Goal: Task Accomplishment & Management: Use online tool/utility

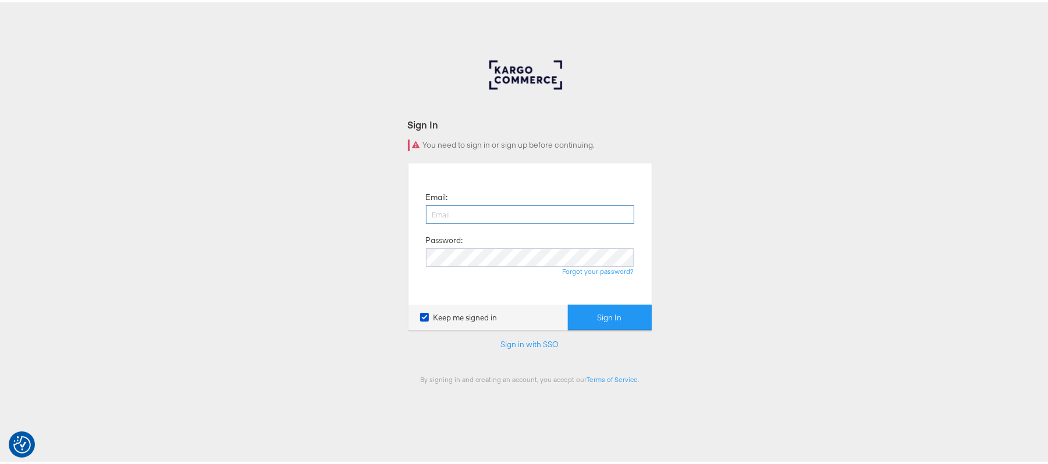
click at [506, 206] on input "email" at bounding box center [530, 212] width 208 height 19
type input "sudheer.bheemunipalli@kargo.com"
click at [568, 303] on button "Sign In" at bounding box center [610, 316] width 84 height 26
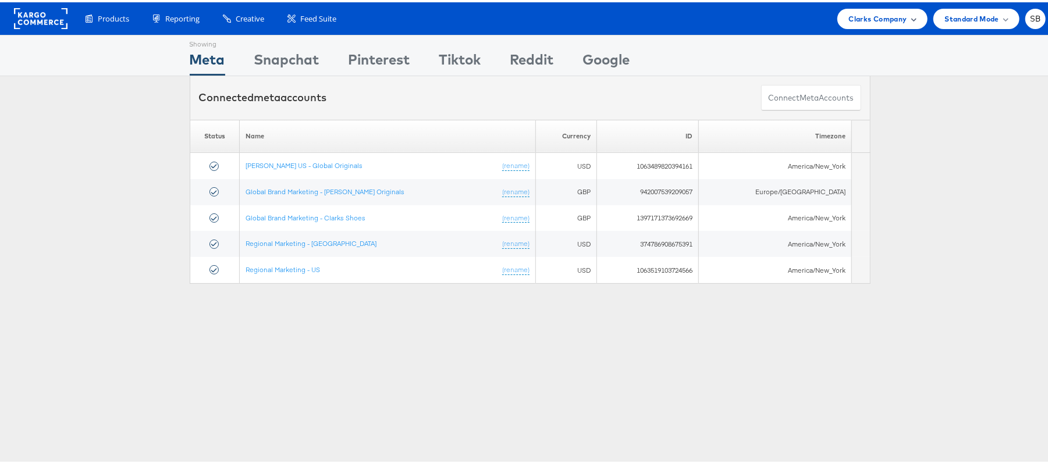
click at [862, 15] on span "Clarks Company" at bounding box center [878, 16] width 58 height 12
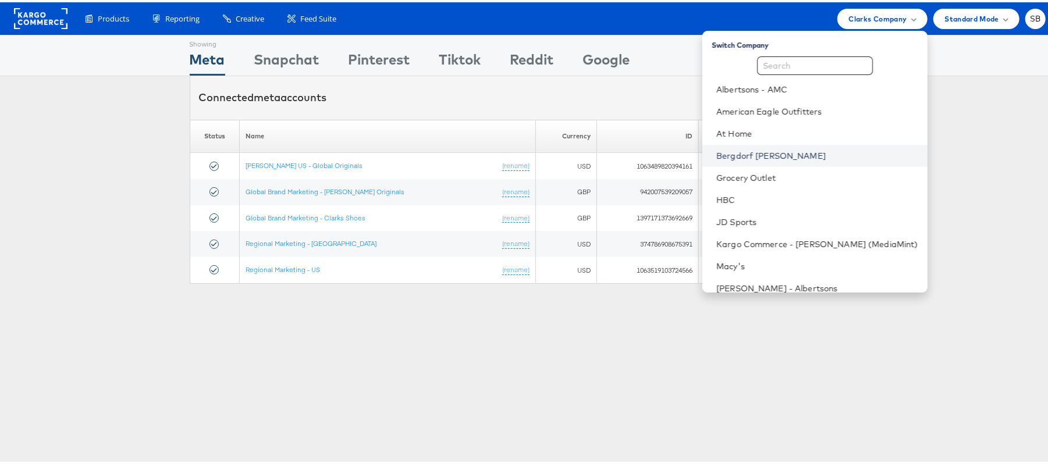
scroll to position [122, 0]
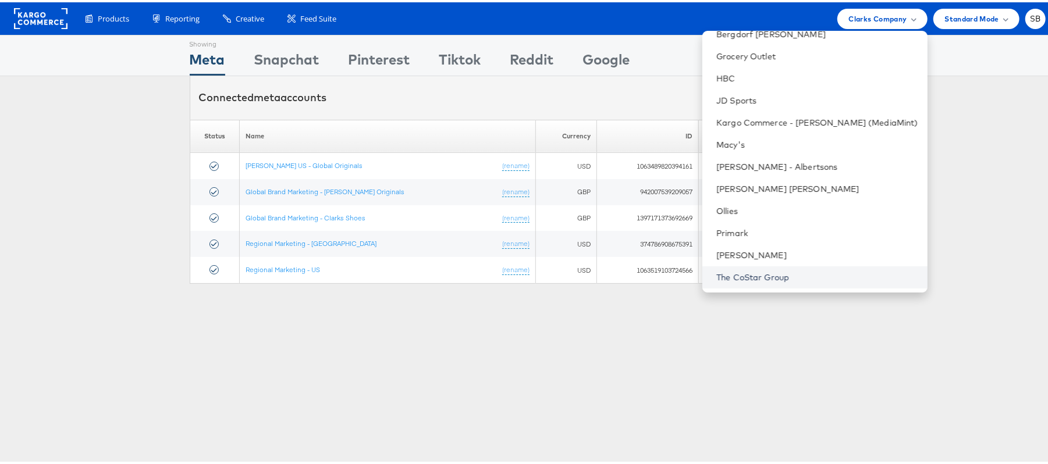
click at [794, 273] on link "The CoStar Group" at bounding box center [817, 275] width 202 height 12
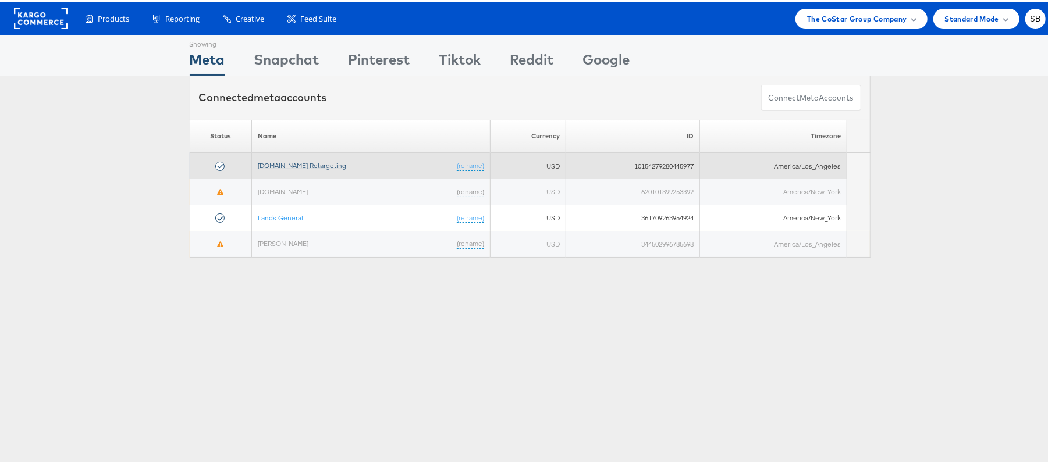
click at [333, 165] on link "[DOMAIN_NAME] Retargeting" at bounding box center [302, 163] width 88 height 9
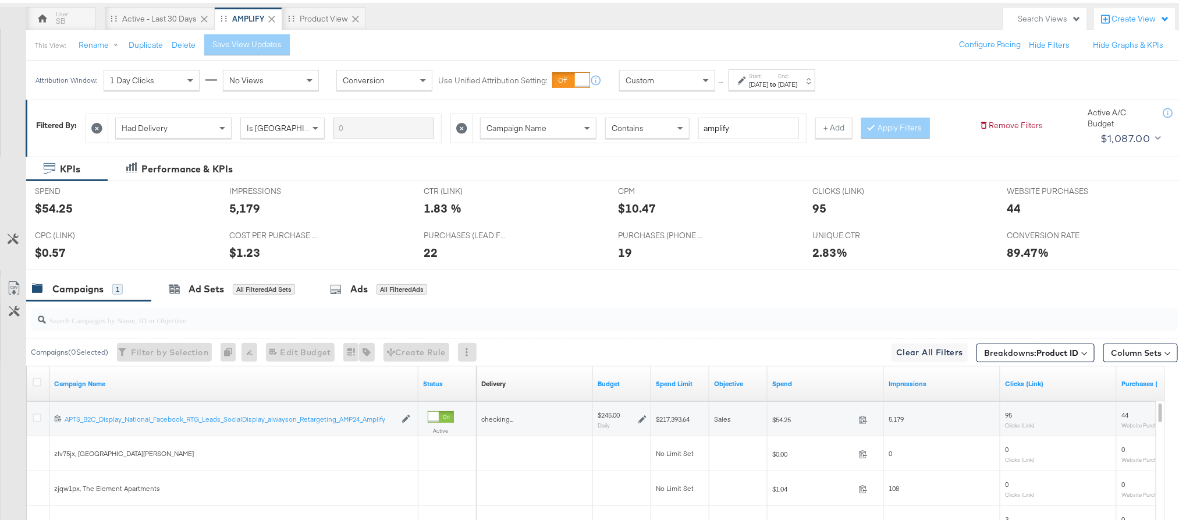
scroll to position [105, 0]
click at [915, 354] on span "Clear All Filters This clears all applied filters" at bounding box center [929, 348] width 67 height 15
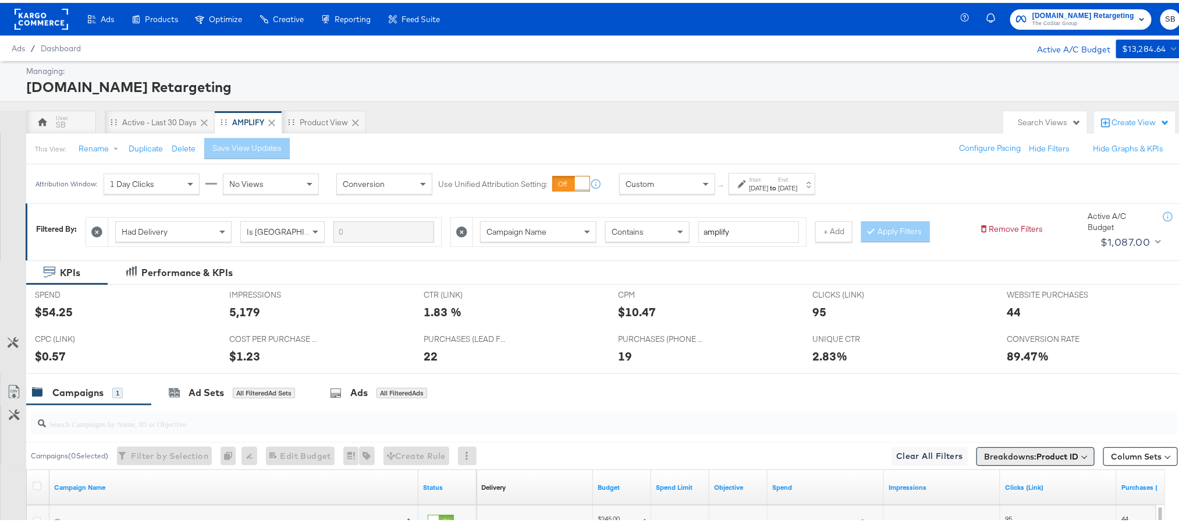
click at [1074, 461] on button "Breakdowns: Product ID" at bounding box center [1035, 453] width 118 height 19
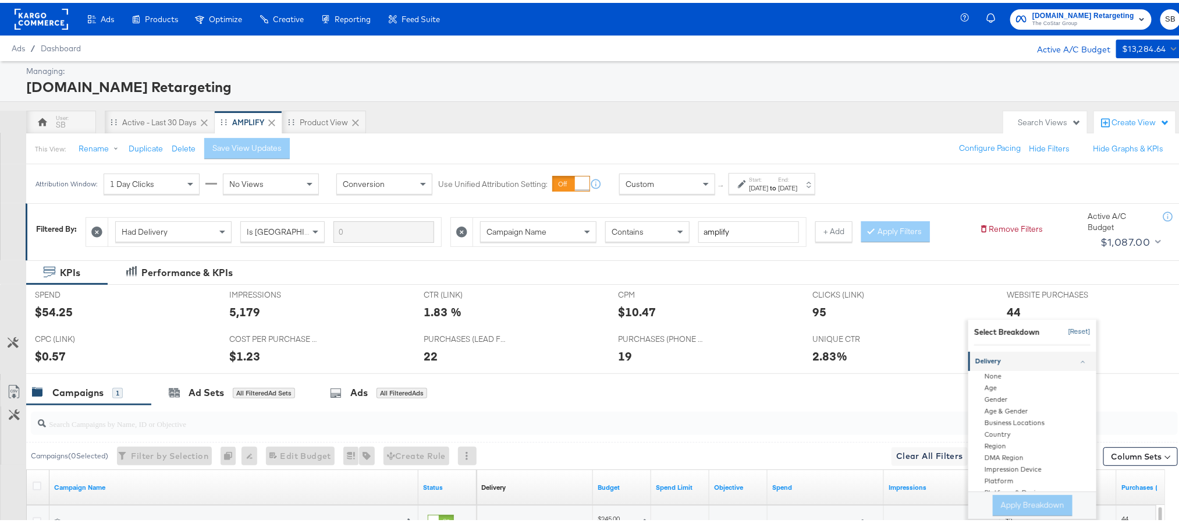
click at [1062, 327] on button "[Reset]" at bounding box center [1075, 328] width 29 height 19
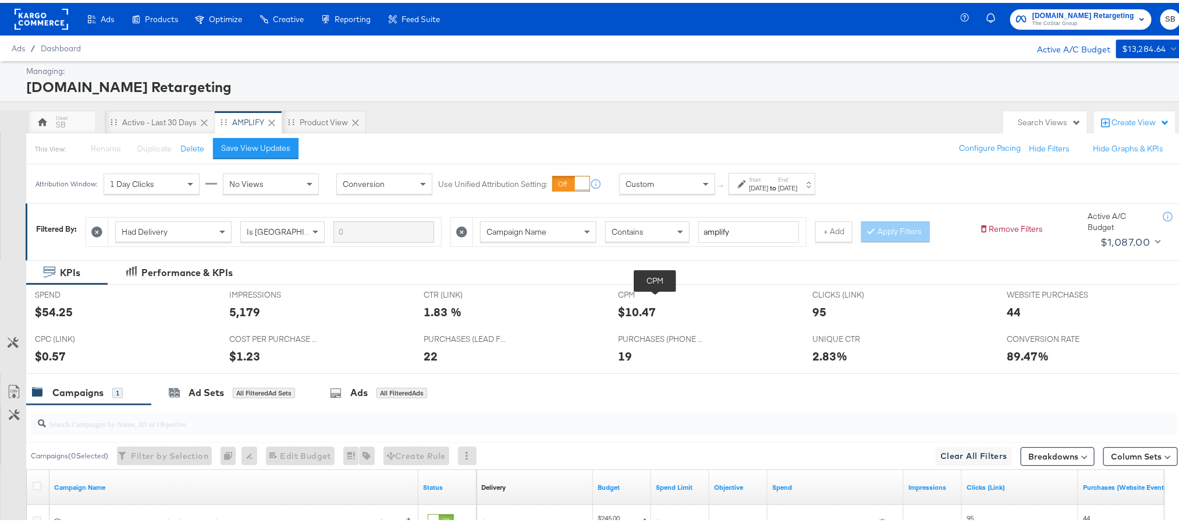
scroll to position [137, 0]
